Goal: Task Accomplishment & Management: Manage account settings

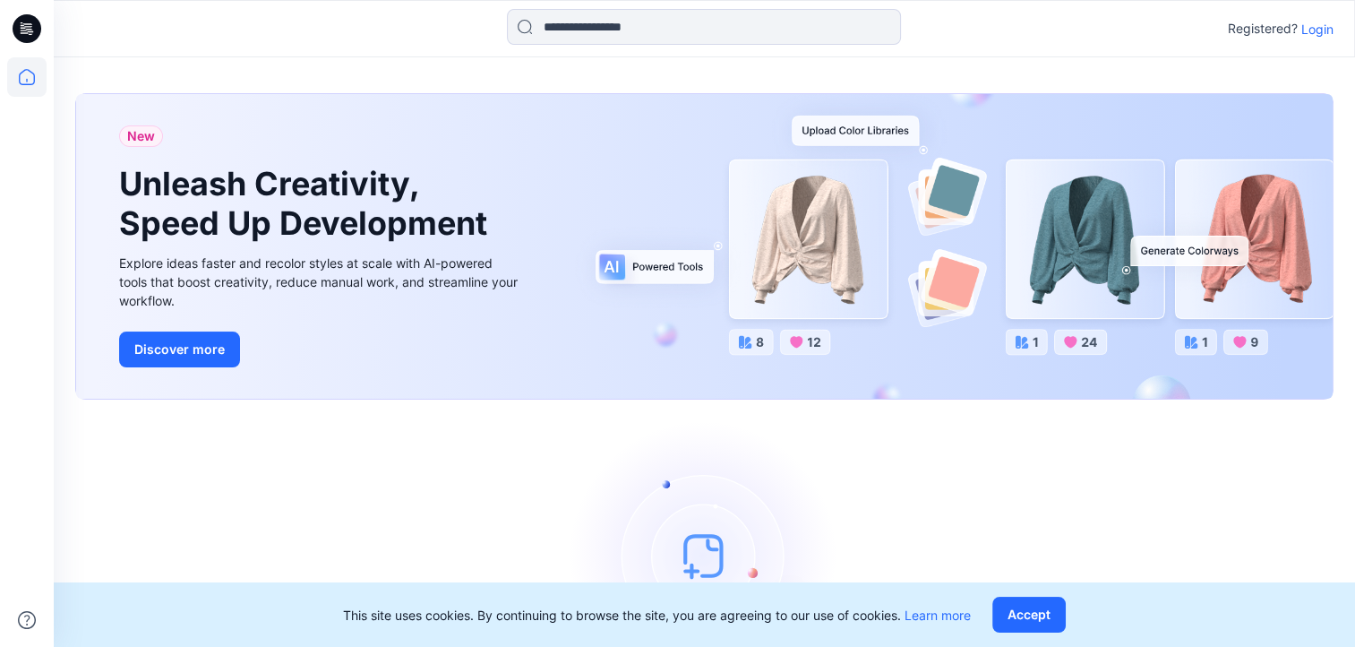
click at [1293, 37] on p "Registered?" at bounding box center [1263, 28] width 70 height 21
click at [1307, 30] on p "Login" at bounding box center [1317, 29] width 32 height 19
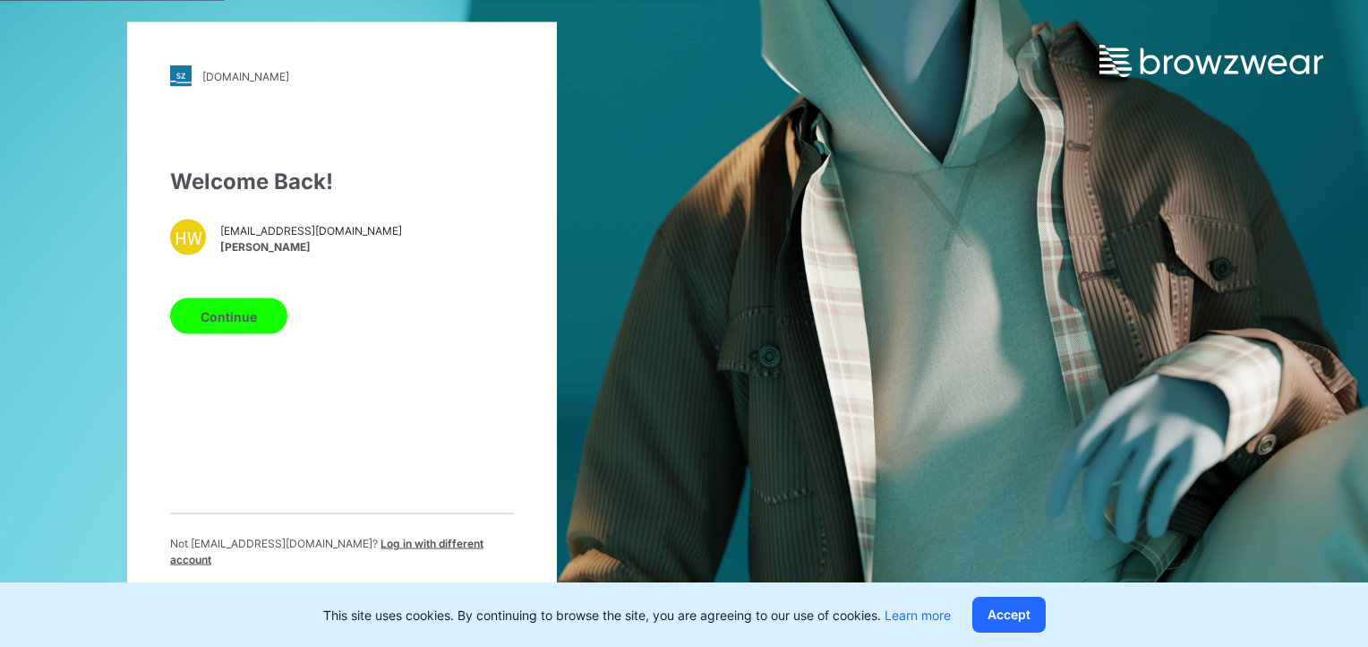
click at [247, 330] on button "Continue" at bounding box center [228, 316] width 117 height 36
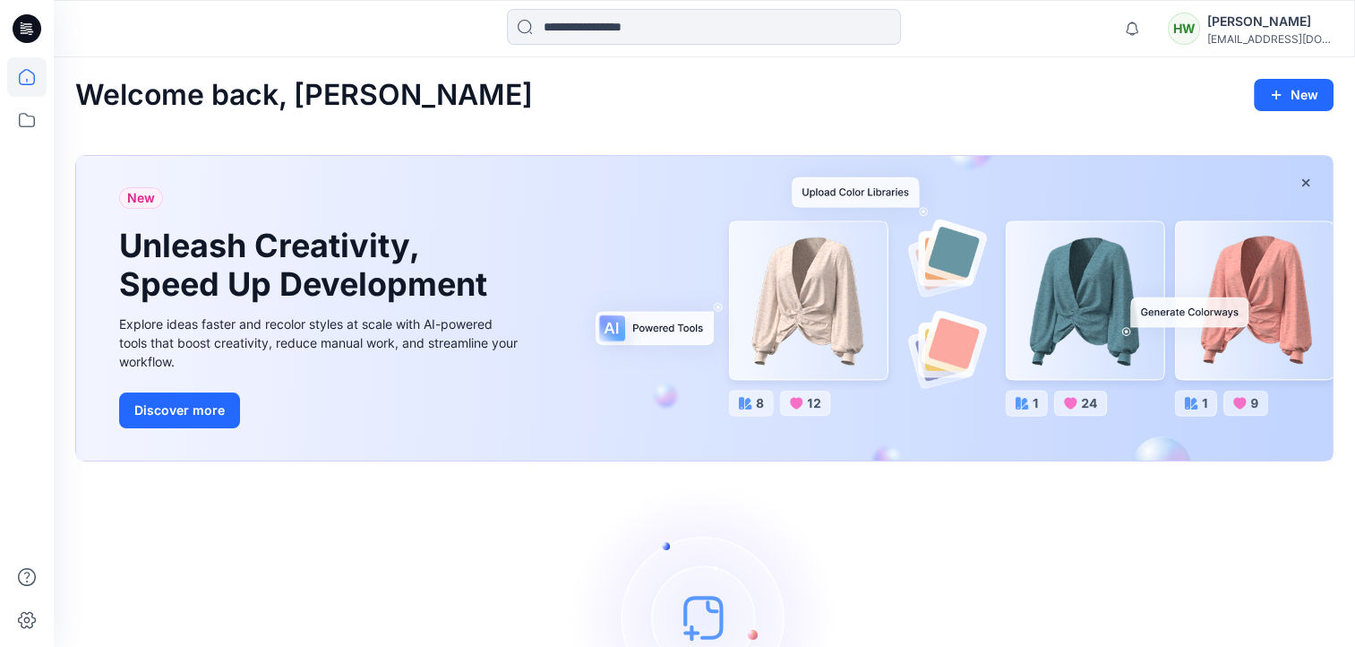
click at [1293, 33] on div "[EMAIL_ADDRESS][DOMAIN_NAME]" at bounding box center [1269, 38] width 125 height 13
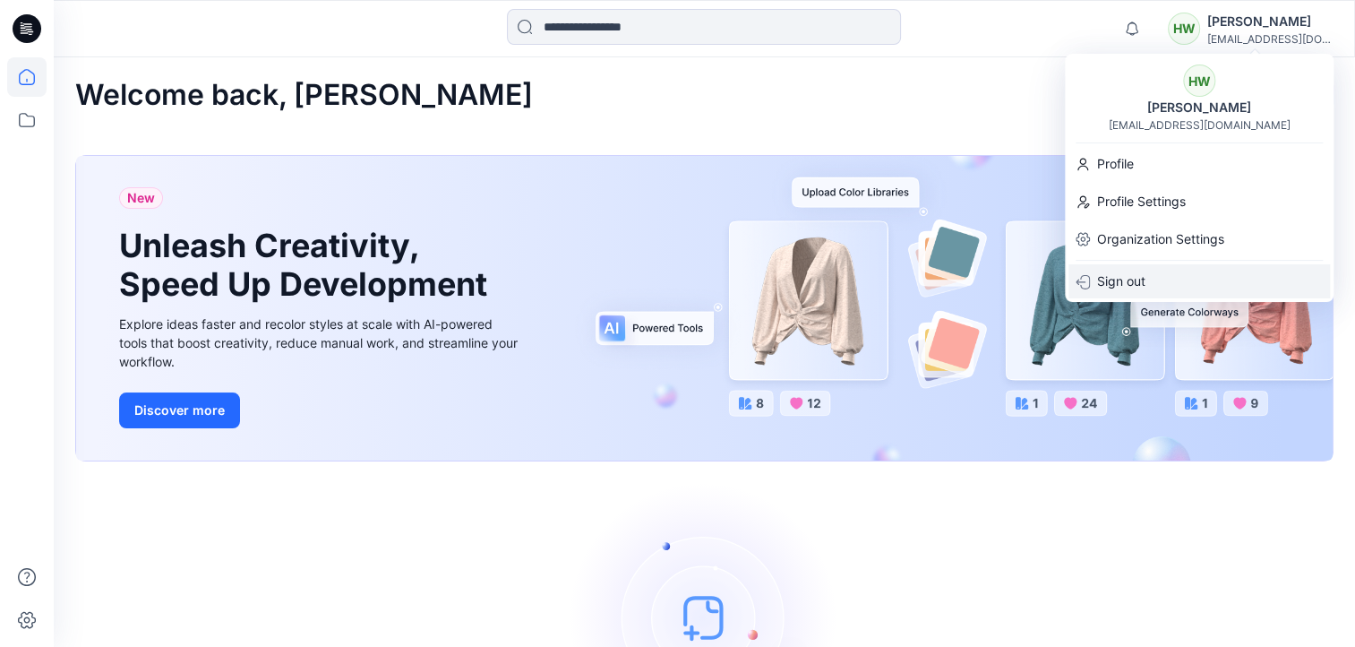
click at [1128, 274] on p "Sign out" at bounding box center [1121, 281] width 48 height 34
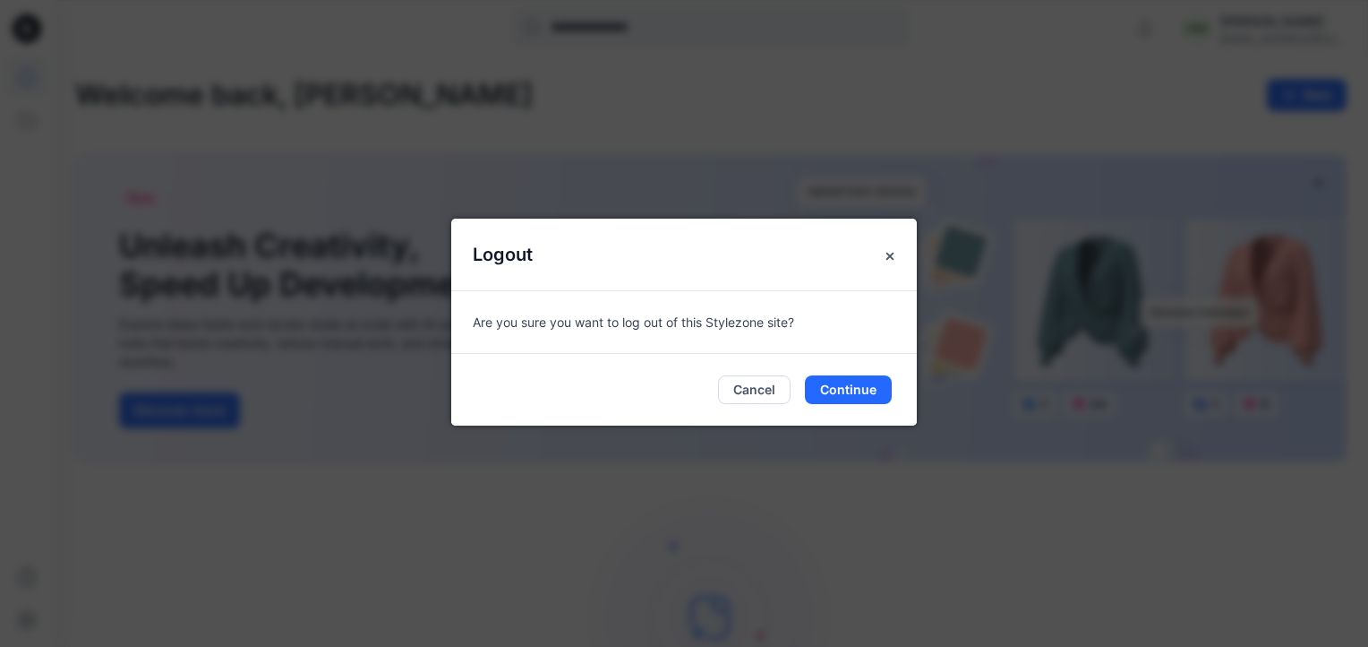
drag, startPoint x: 866, startPoint y: 397, endPoint x: 911, endPoint y: 253, distance: 151.0
click at [915, 253] on div "Logout Are you sure you want to log out of this Stylezone site? Cancel Continue" at bounding box center [684, 321] width 466 height 207
click at [895, 255] on icon "Close" at bounding box center [890, 256] width 14 height 14
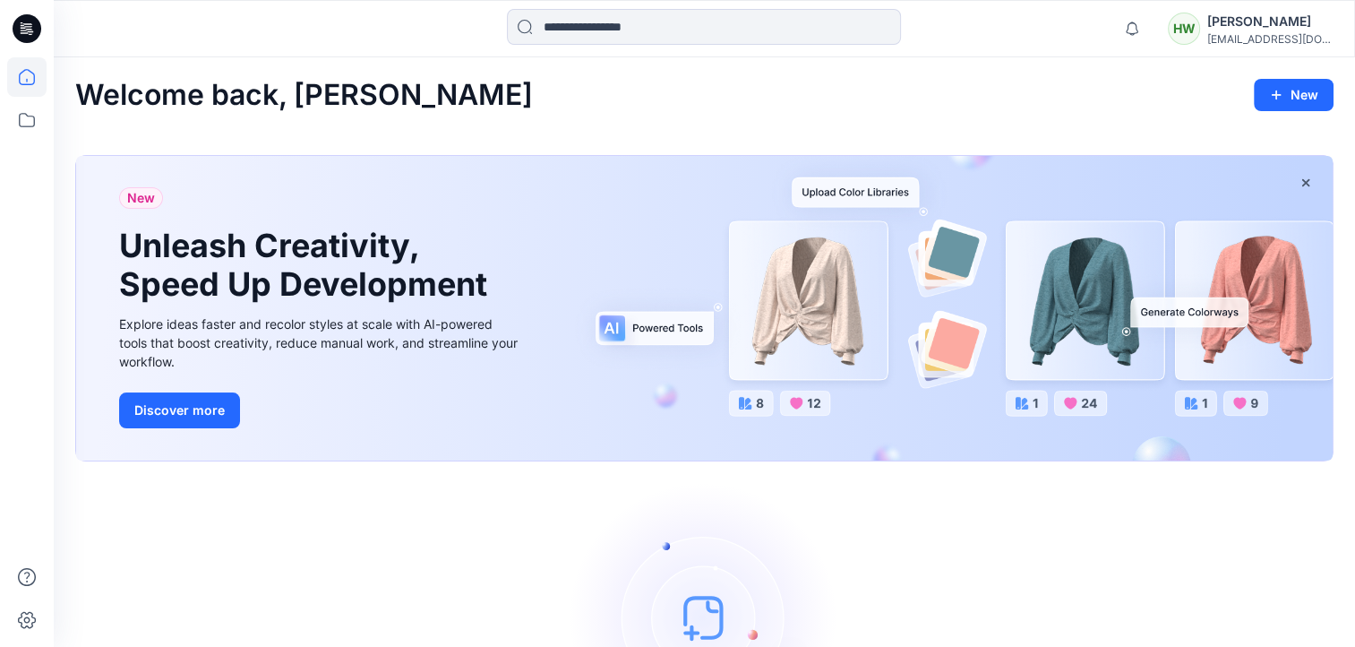
click at [1297, 25] on div "[PERSON_NAME]" at bounding box center [1269, 21] width 125 height 21
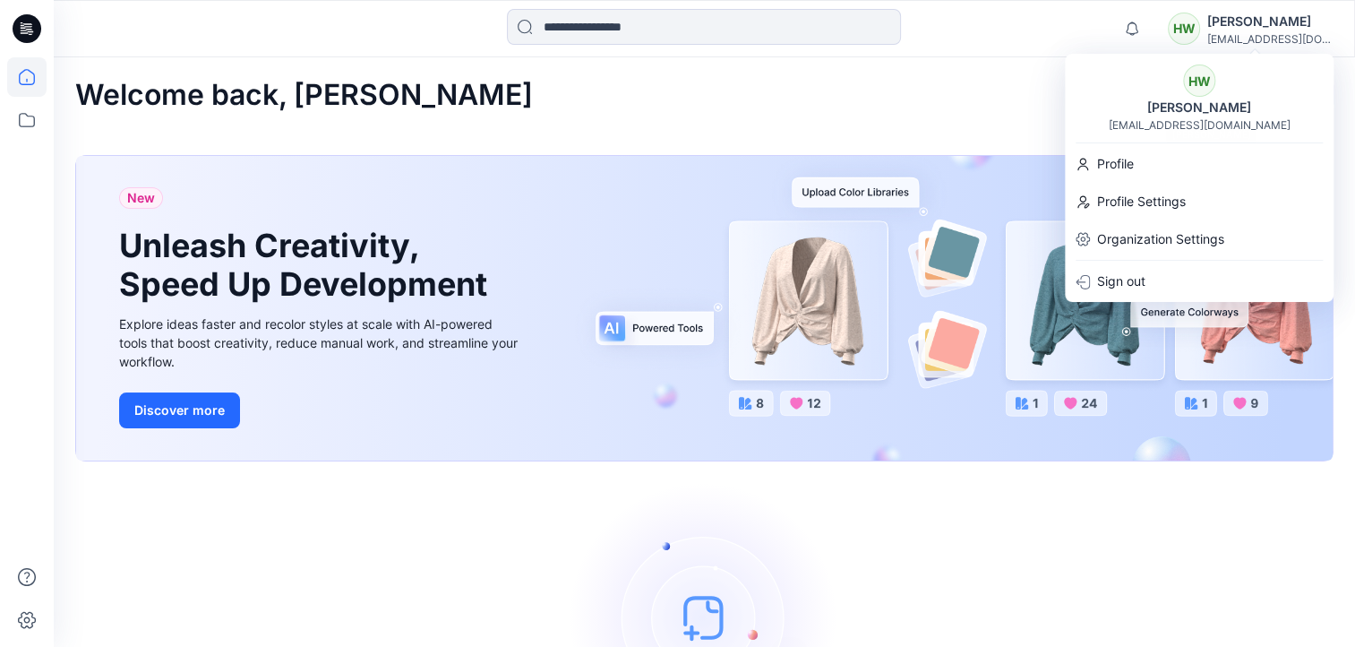
click at [754, 107] on div "Welcome back, Henry New" at bounding box center [704, 95] width 1258 height 33
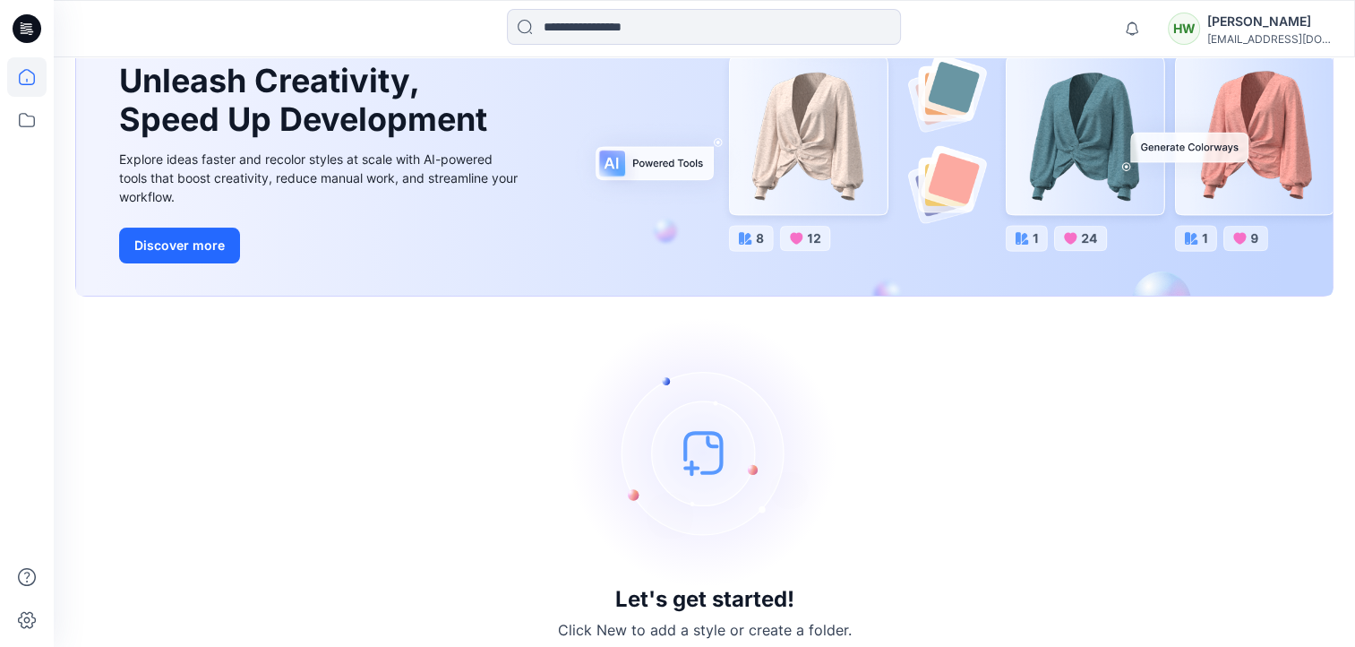
scroll to position [179, 0]
